Goal: Task Accomplishment & Management: Use online tool/utility

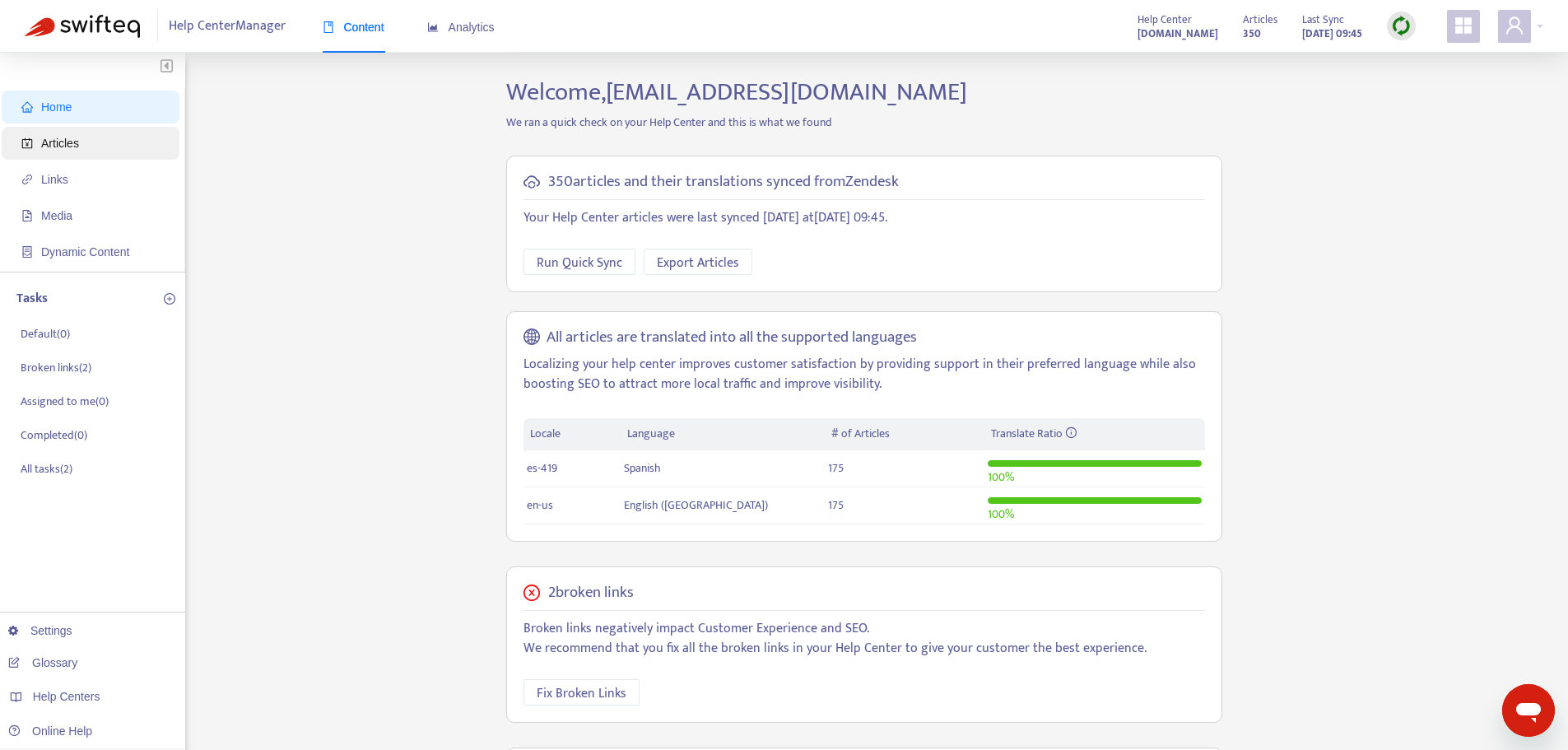
click at [84, 158] on span "Articles" at bounding box center [94, 143] width 144 height 33
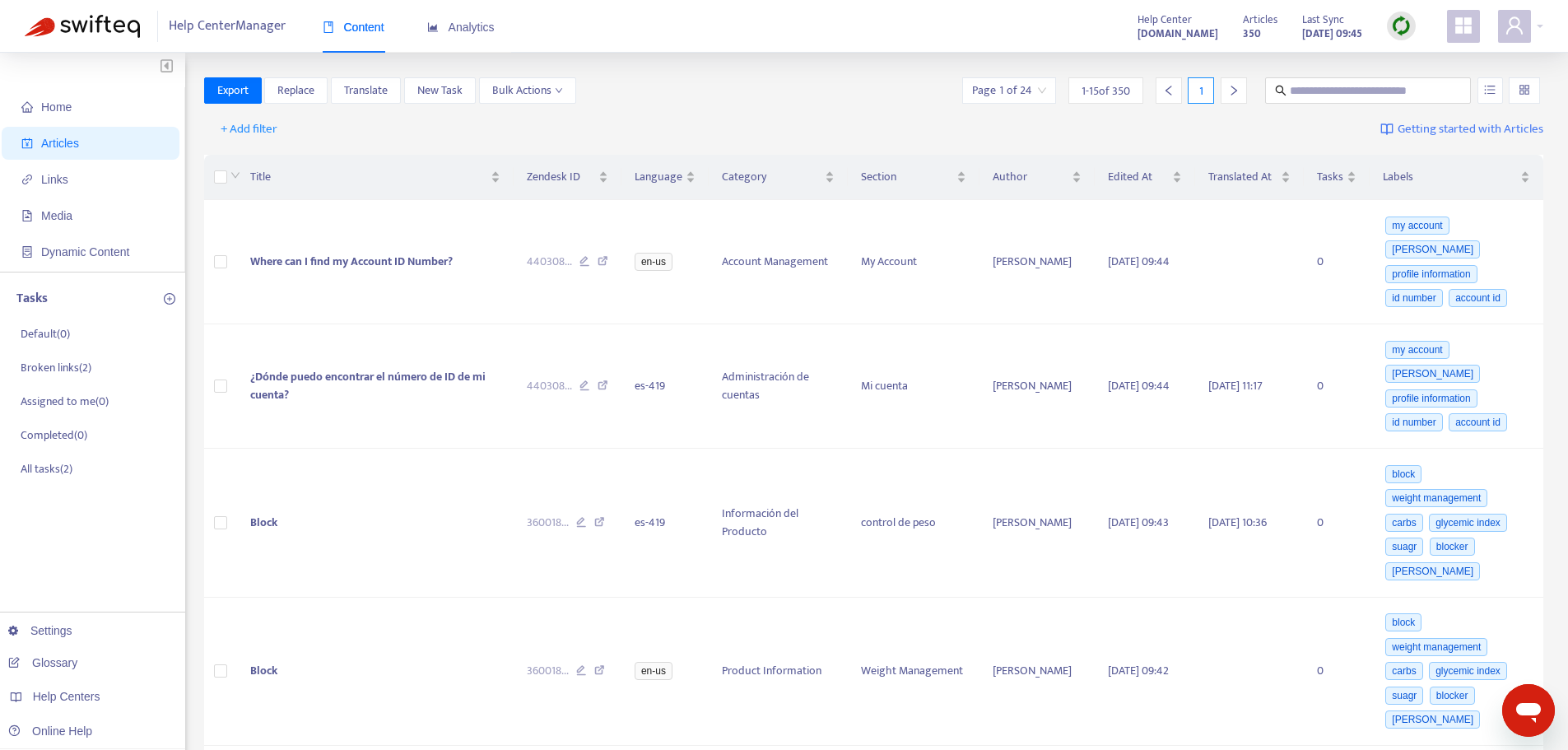
click at [1421, 27] on div "Articles 350 Last Sync [DATE] 09:45" at bounding box center [1330, 26] width 198 height 33
click at [1412, 26] on div at bounding box center [1401, 26] width 29 height 29
click at [1415, 88] on link "Full Sync" at bounding box center [1430, 86] width 59 height 19
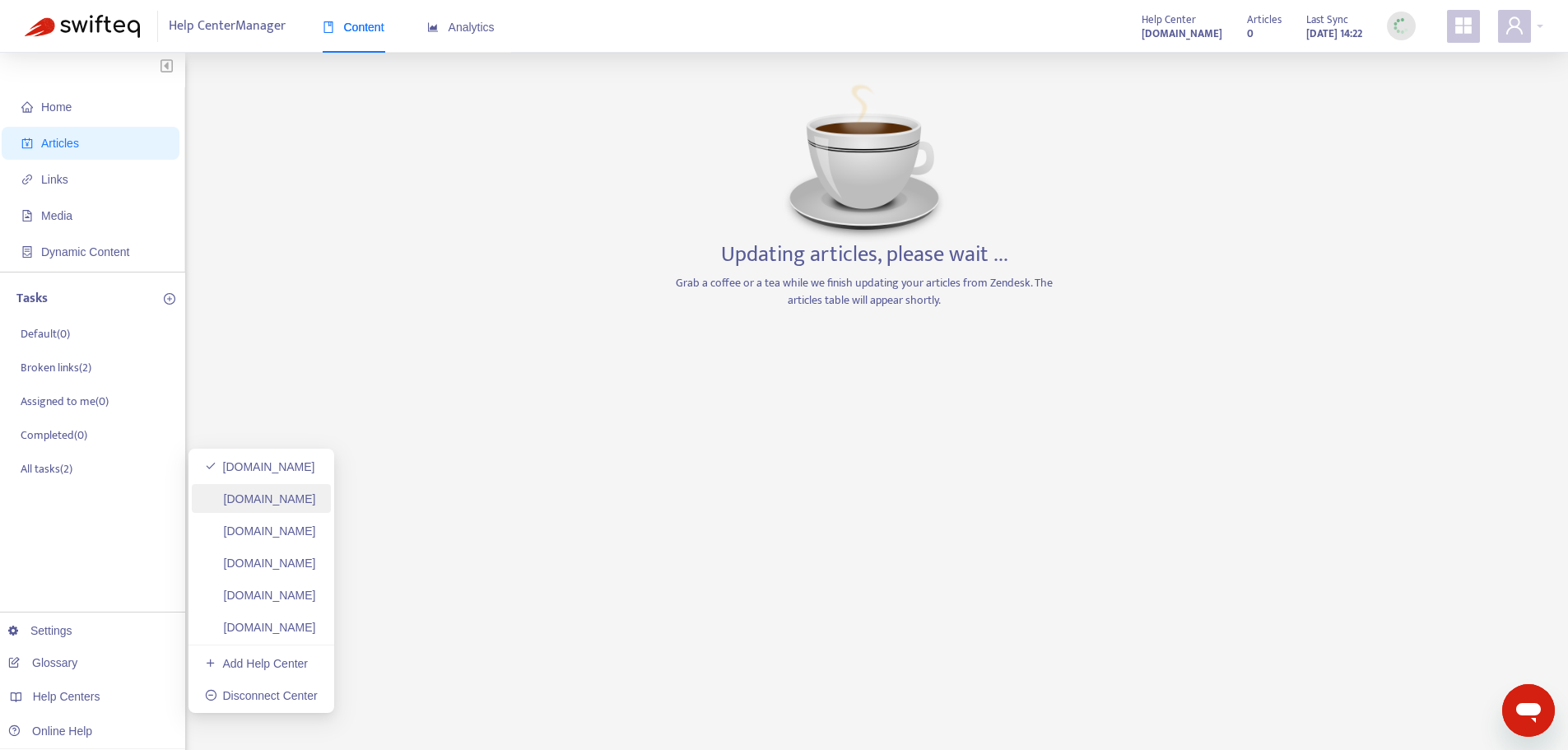
click at [316, 505] on link "[DOMAIN_NAME]" at bounding box center [260, 499] width 111 height 13
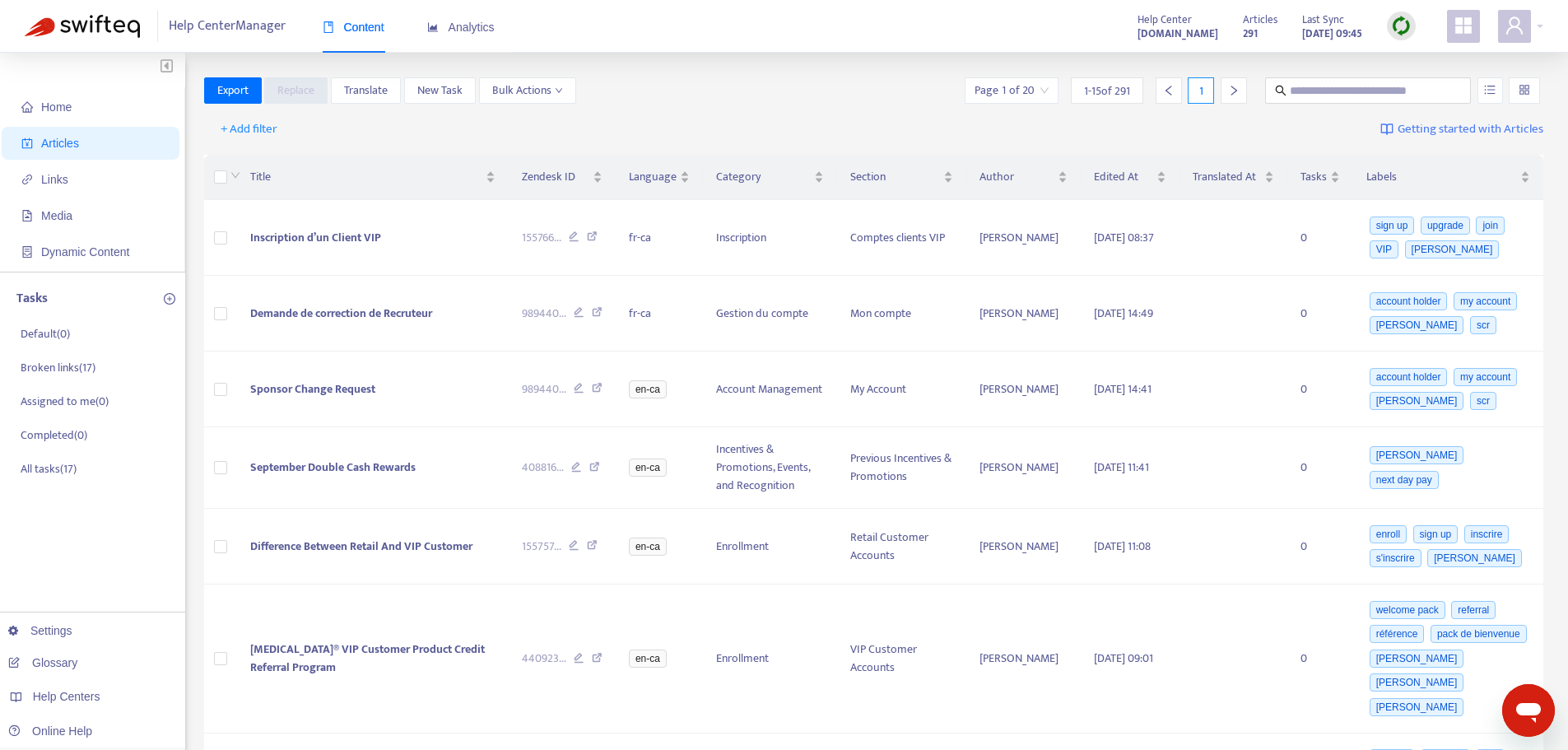
click at [1395, 26] on img at bounding box center [1401, 26] width 21 height 21
click at [1410, 78] on link "Full Sync" at bounding box center [1430, 86] width 59 height 19
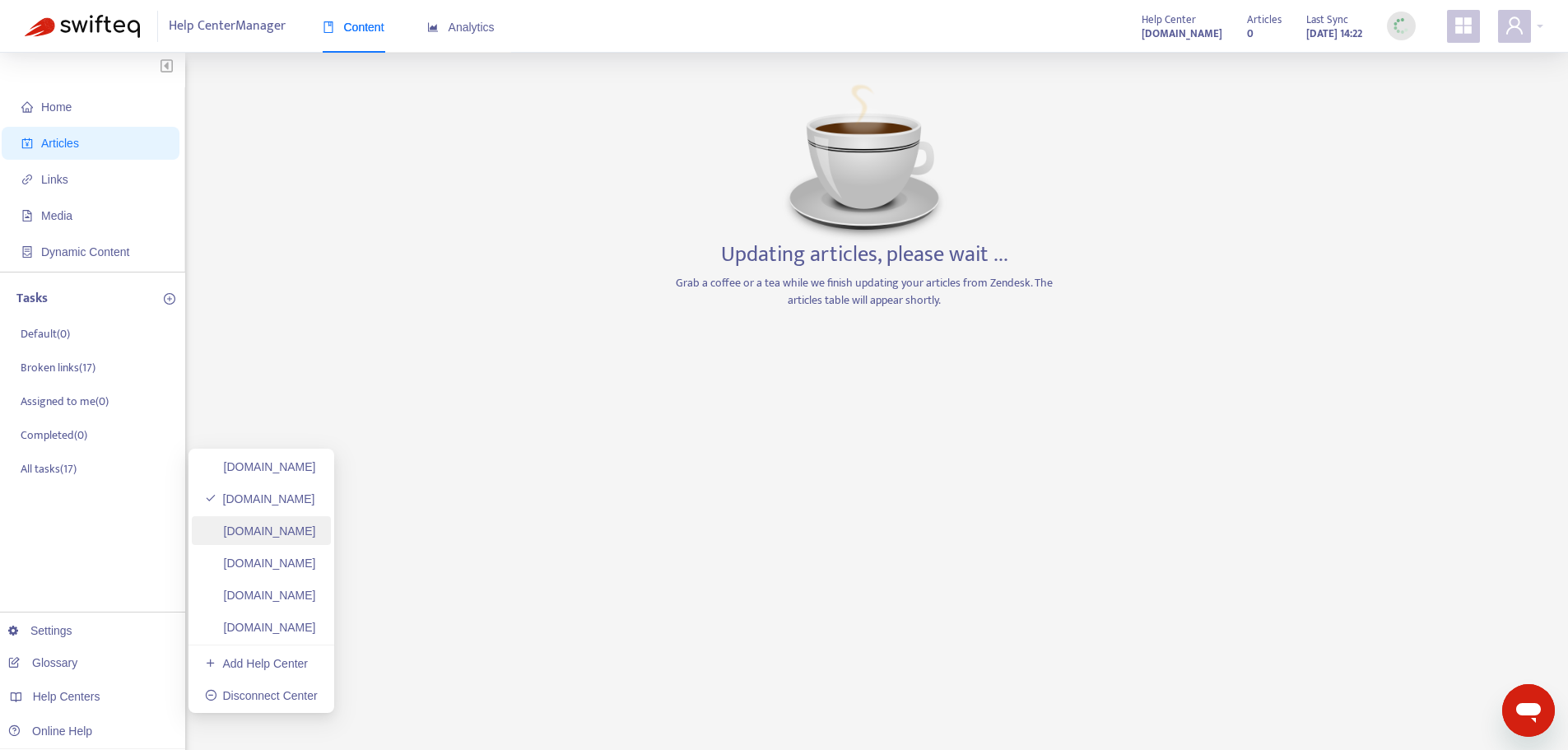
click at [316, 529] on link "[DOMAIN_NAME]" at bounding box center [260, 531] width 111 height 13
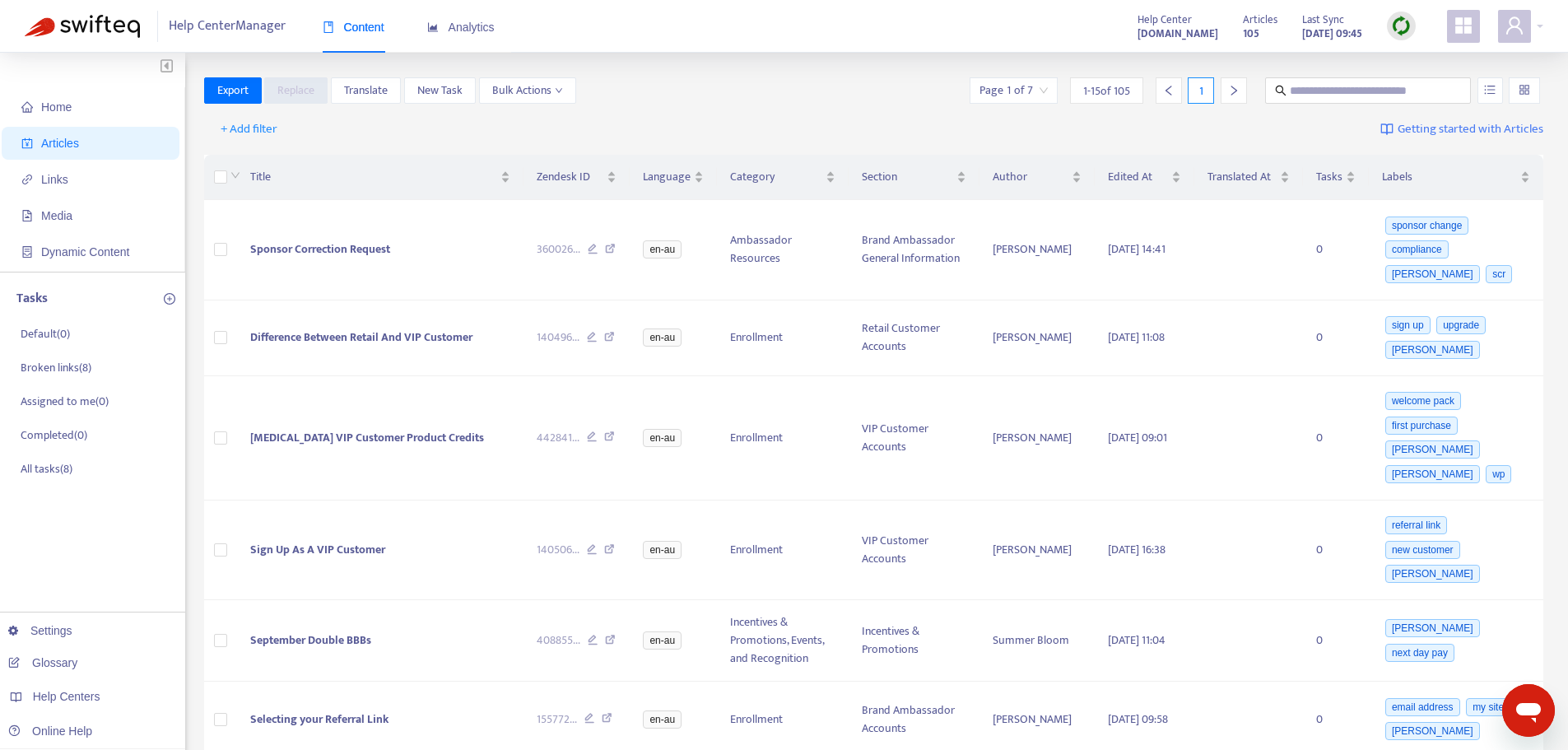
click at [1402, 25] on img at bounding box center [1401, 26] width 21 height 21
click at [1412, 77] on link "Full Sync" at bounding box center [1430, 86] width 59 height 19
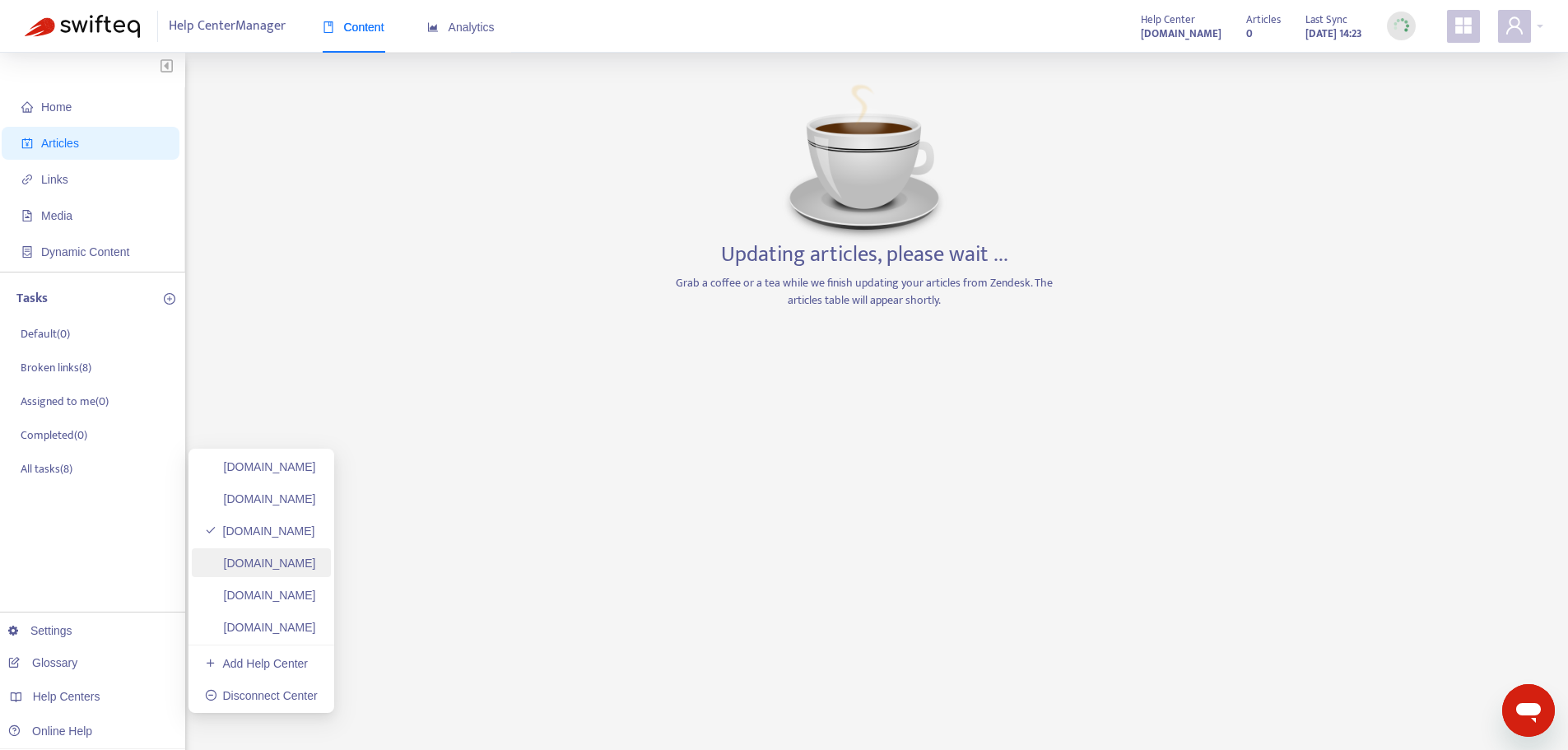
click at [316, 565] on link "[DOMAIN_NAME]" at bounding box center [260, 563] width 111 height 13
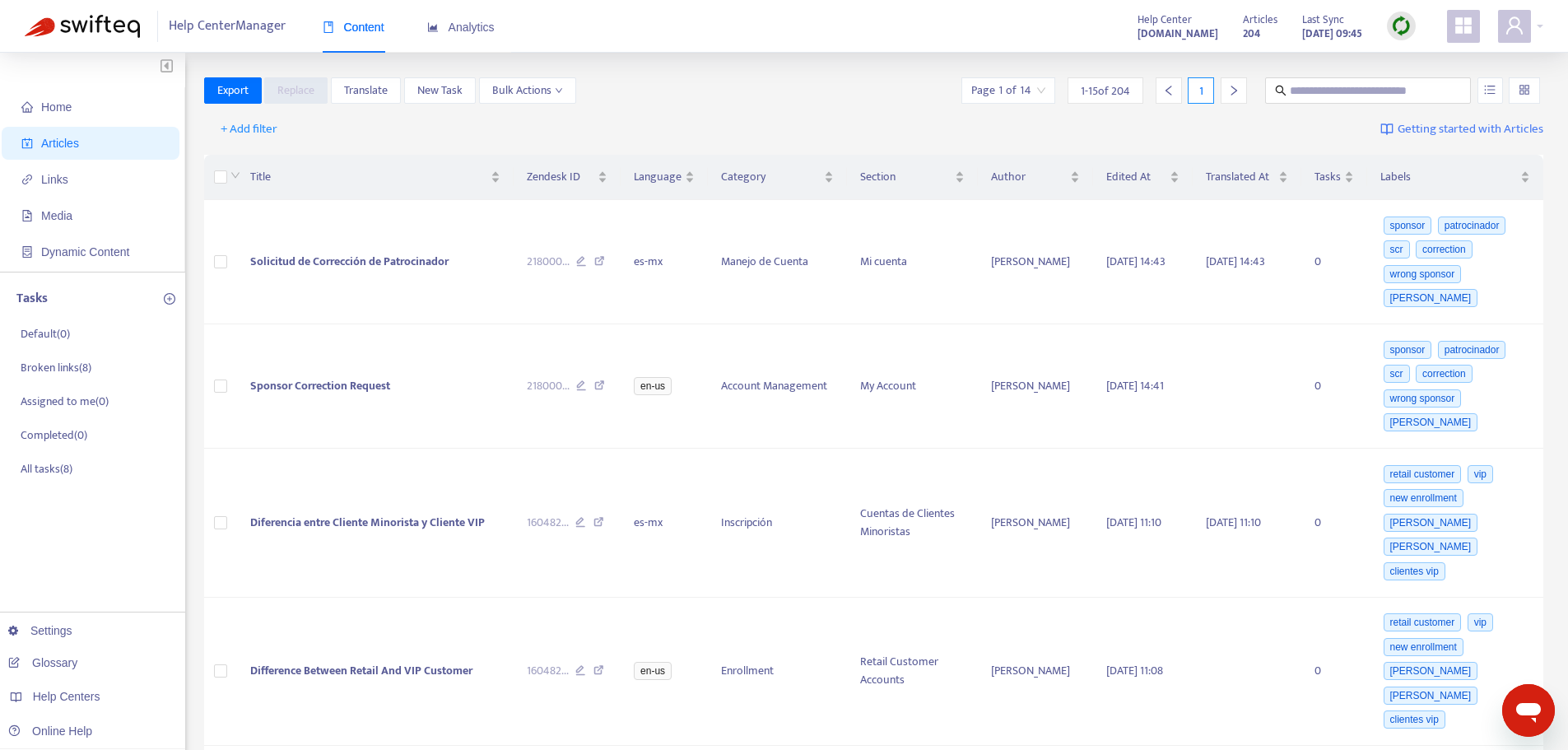
click at [1399, 40] on div at bounding box center [1401, 26] width 29 height 33
click at [1399, 35] on img at bounding box center [1401, 26] width 21 height 21
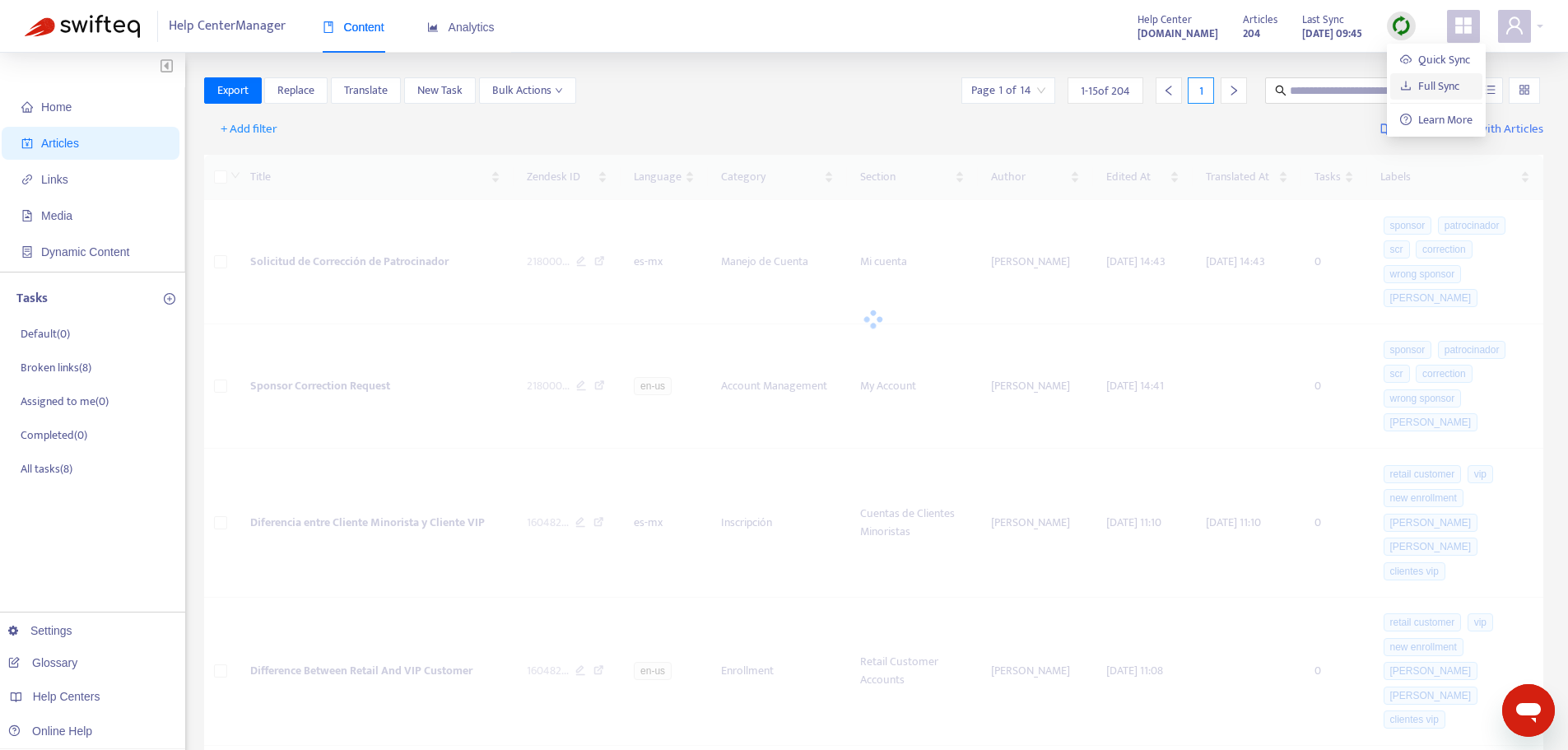
click at [1428, 93] on link "Full Sync" at bounding box center [1430, 86] width 59 height 19
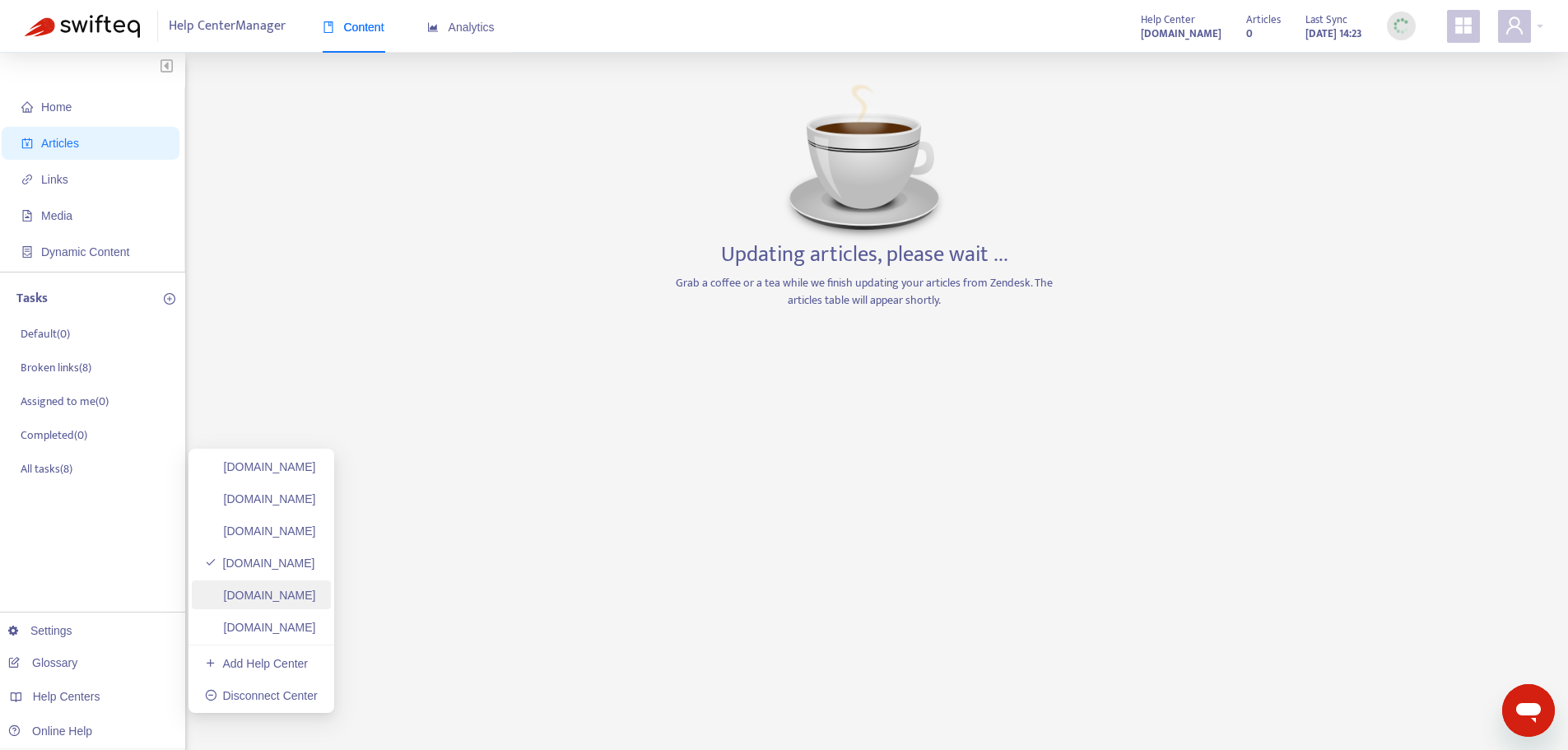
click at [278, 596] on link "[DOMAIN_NAME]" at bounding box center [260, 595] width 111 height 13
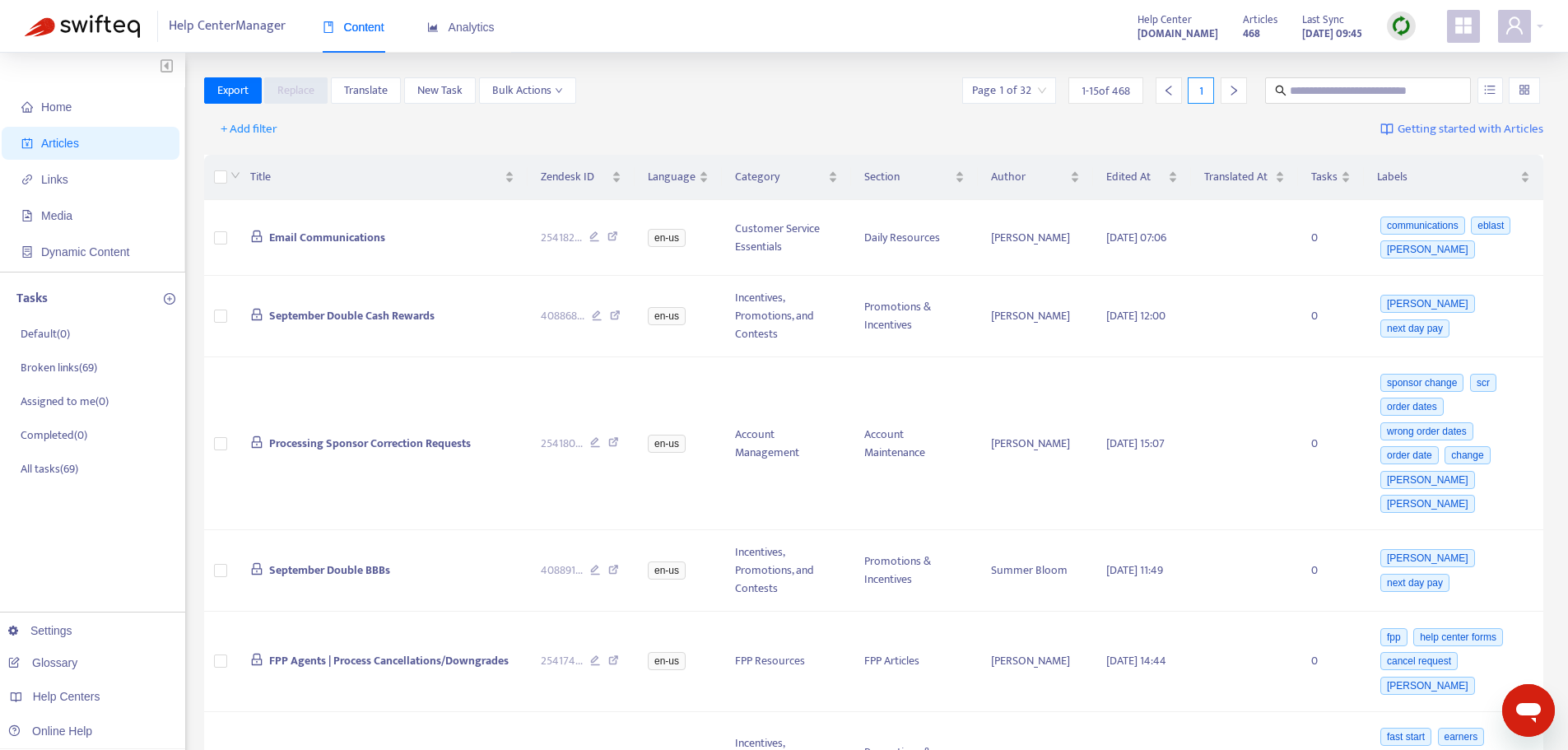
click at [1400, 26] on img at bounding box center [1401, 26] width 21 height 21
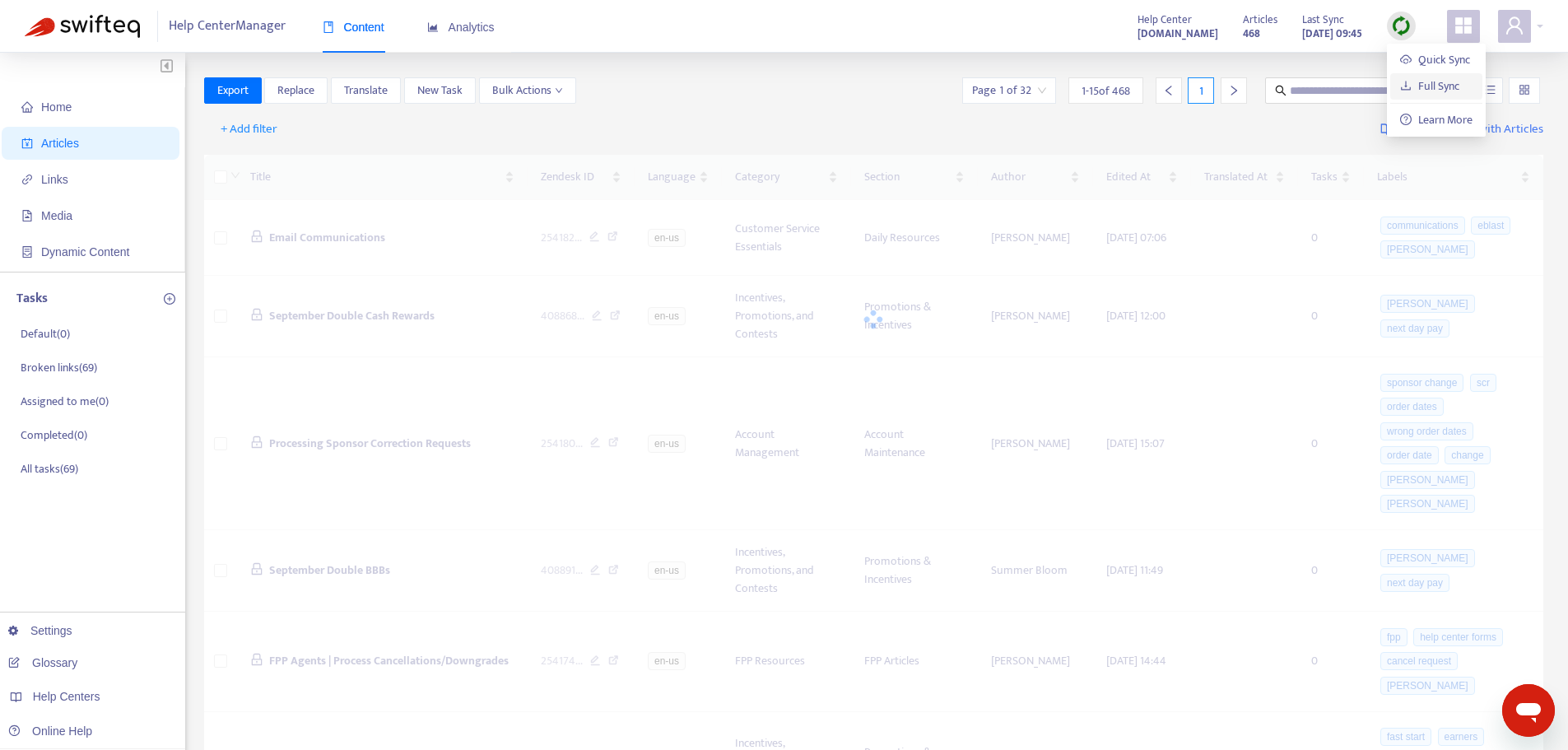
click at [1416, 90] on link "Full Sync" at bounding box center [1430, 86] width 59 height 19
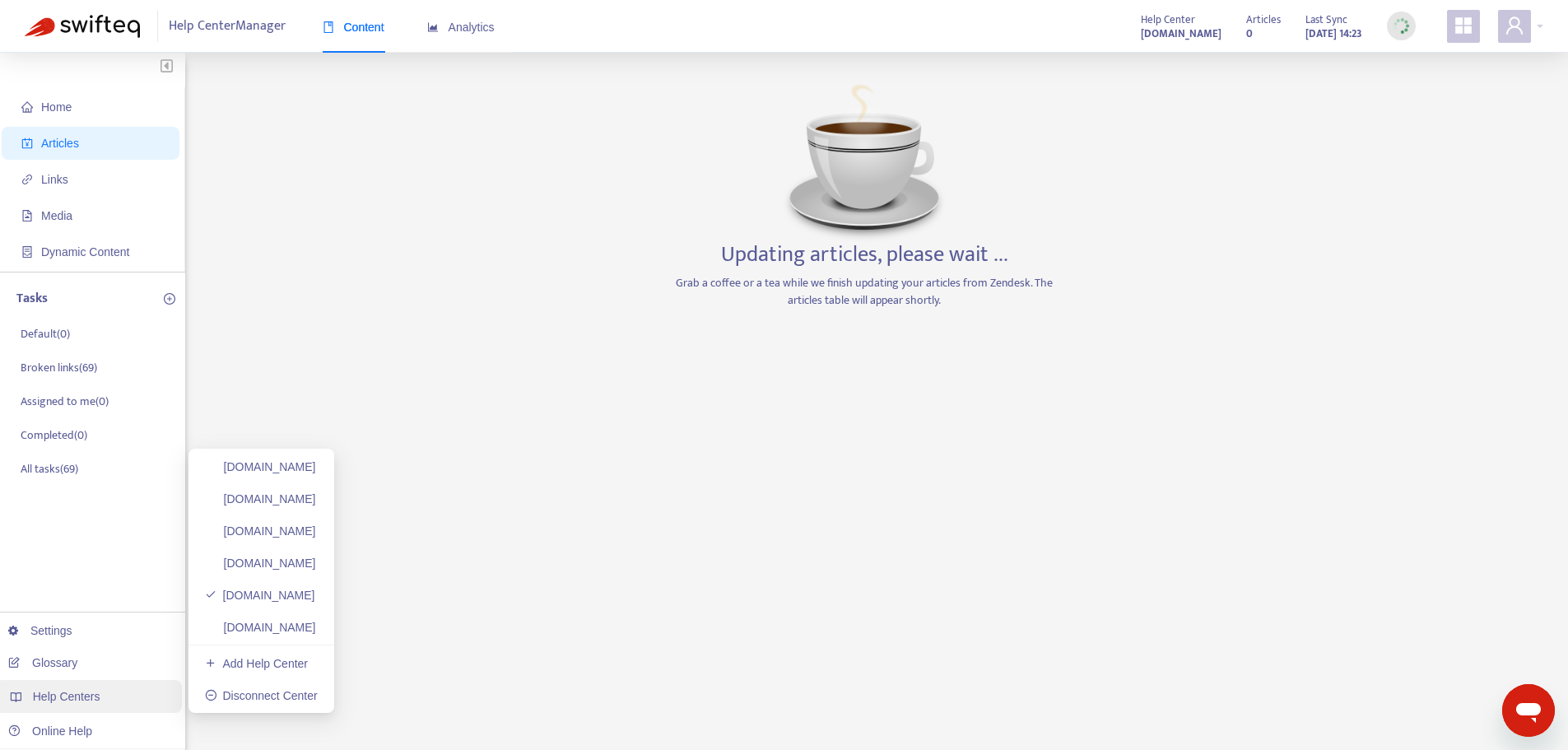
click at [134, 703] on div "Help Centers" at bounding box center [88, 696] width 187 height 33
click at [316, 630] on link "[DOMAIN_NAME]" at bounding box center [260, 627] width 111 height 13
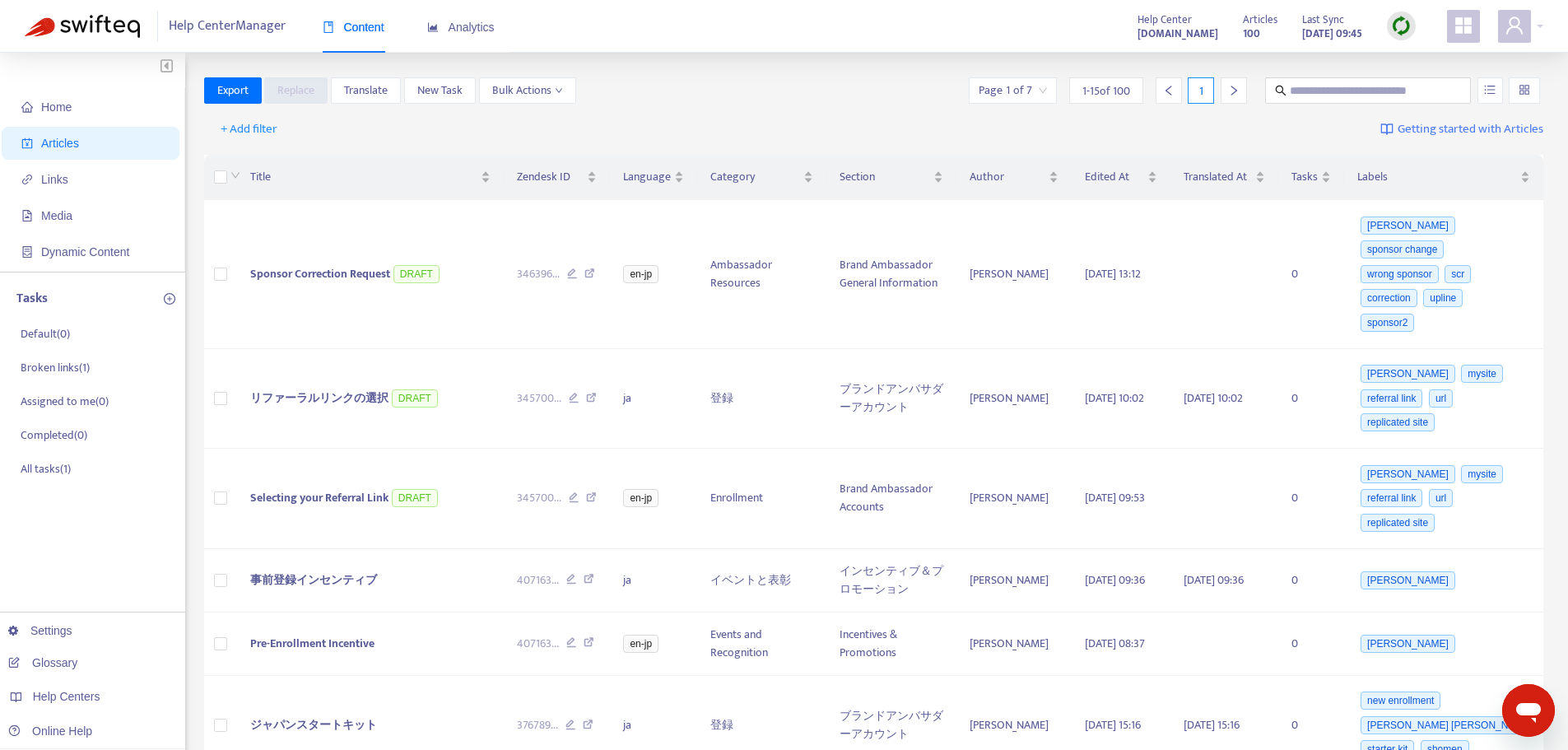
click at [1405, 23] on img at bounding box center [1401, 26] width 21 height 21
click at [1424, 87] on link "Full Sync" at bounding box center [1430, 86] width 59 height 19
